Goal: Find specific page/section: Find specific page/section

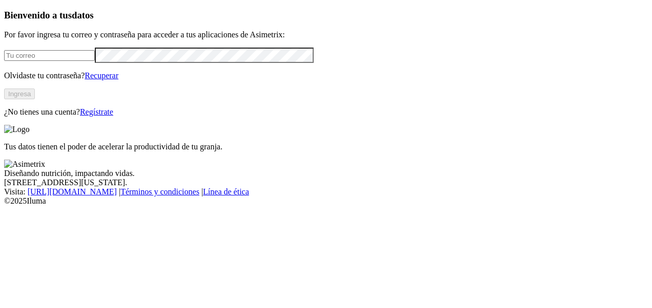
click at [95, 61] on input "email" at bounding box center [49, 55] width 91 height 11
type input "[EMAIL_ADDRESS][DOMAIN_NAME]"
click at [35, 99] on button "Ingresa" at bounding box center [19, 94] width 31 height 11
